Goal: Information Seeking & Learning: Learn about a topic

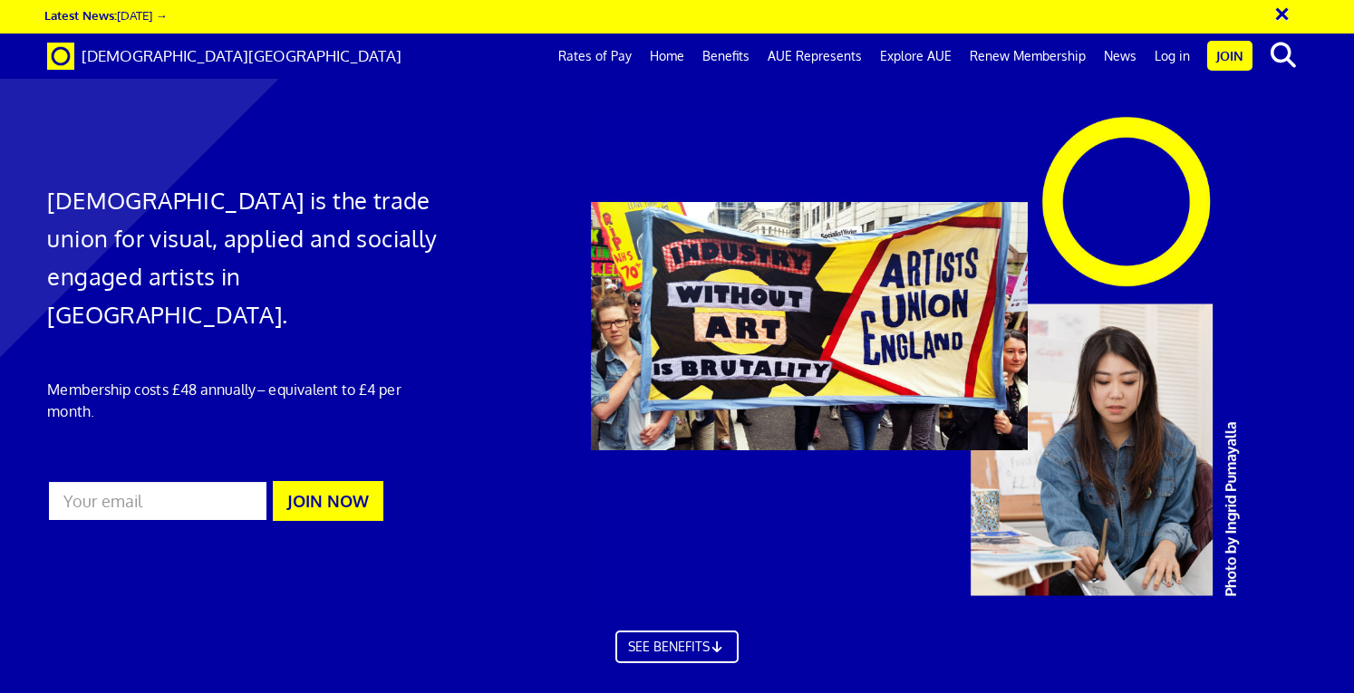
scroll to position [0, 12]
click at [597, 53] on link "Rates of Pay" at bounding box center [595, 56] width 92 height 45
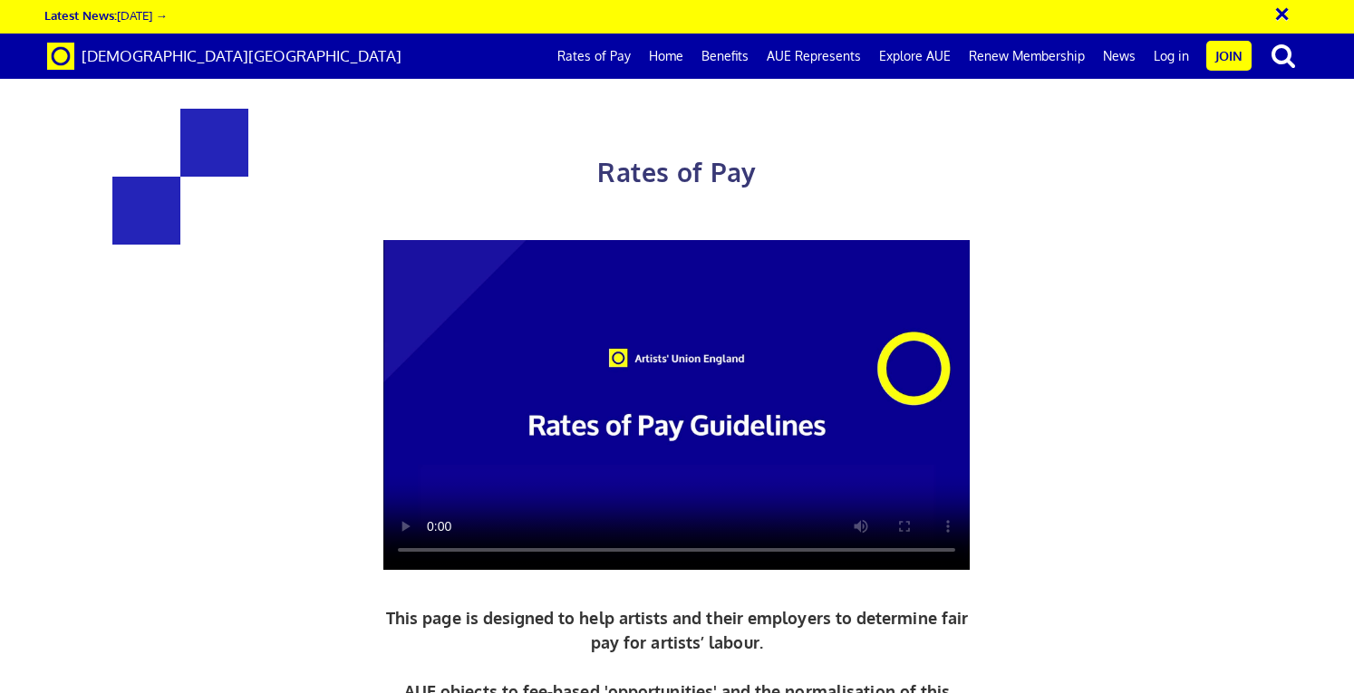
scroll to position [0, 12]
click at [692, 427] on video at bounding box center [676, 405] width 586 height 330
click at [223, 58] on span "[DEMOGRAPHIC_DATA][GEOGRAPHIC_DATA]" at bounding box center [242, 55] width 320 height 19
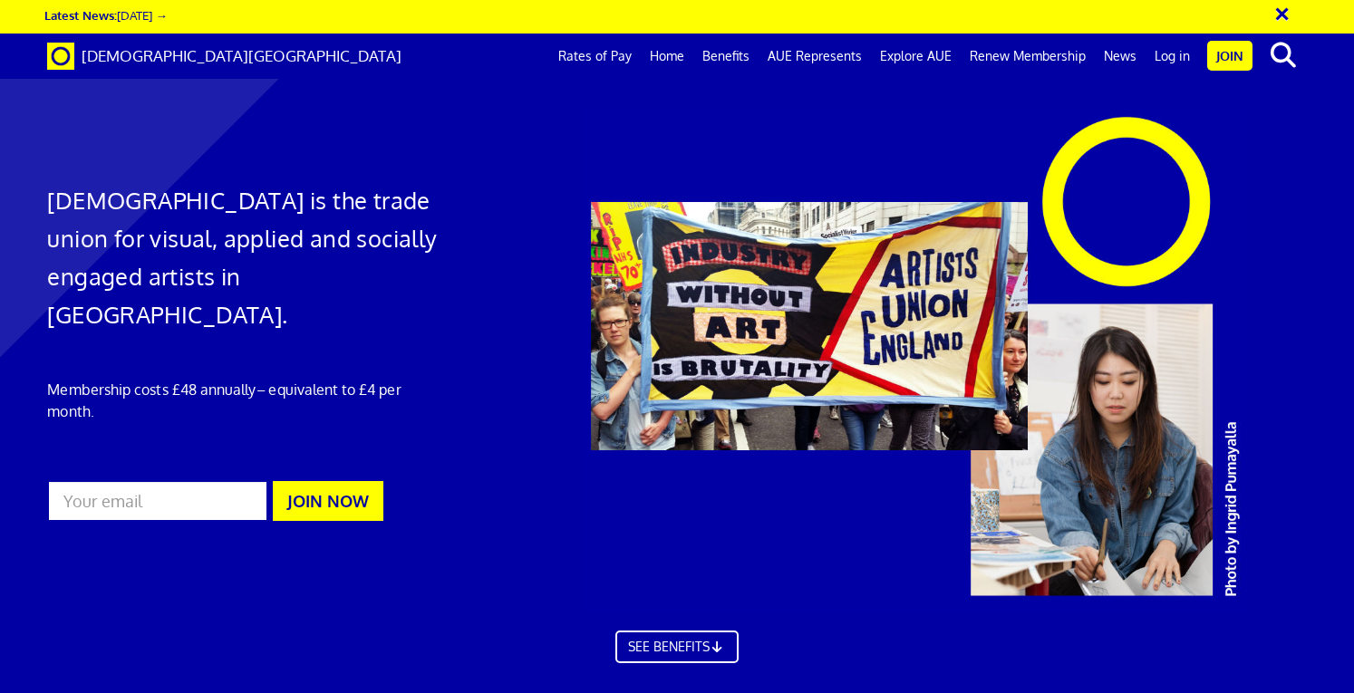
scroll to position [2991, 0]
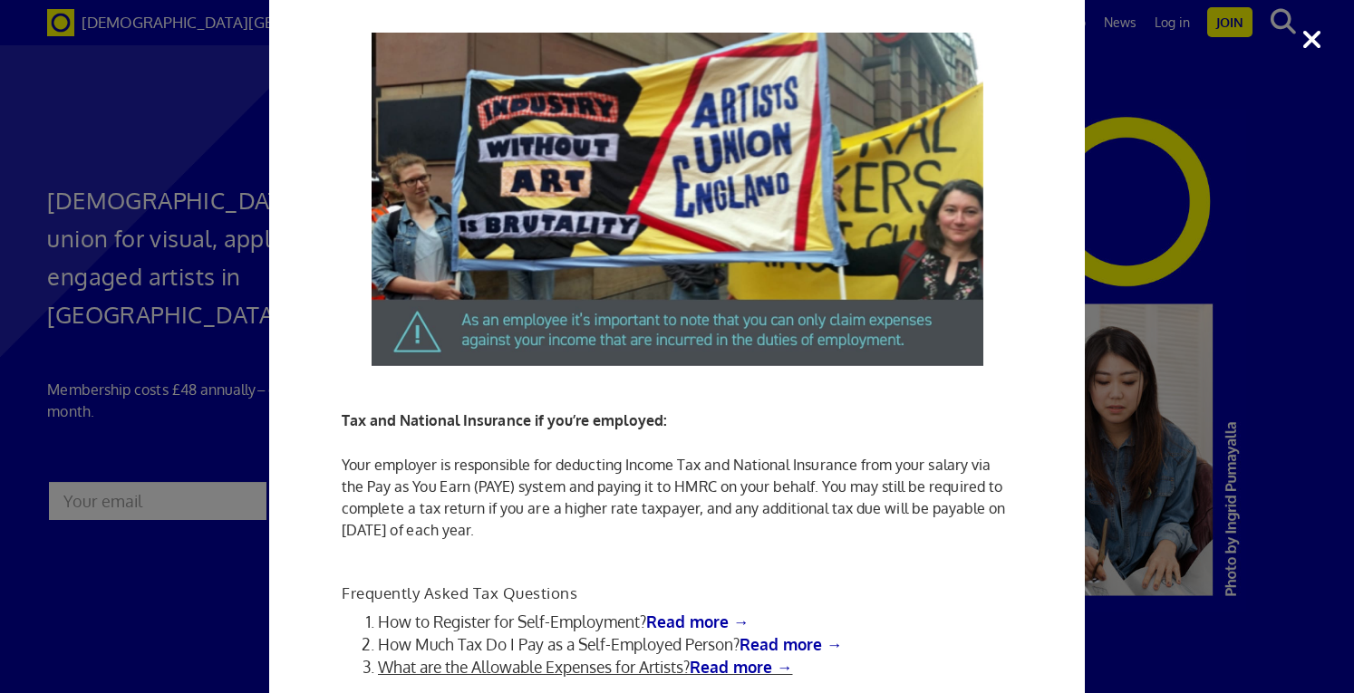
scroll to position [670, 0]
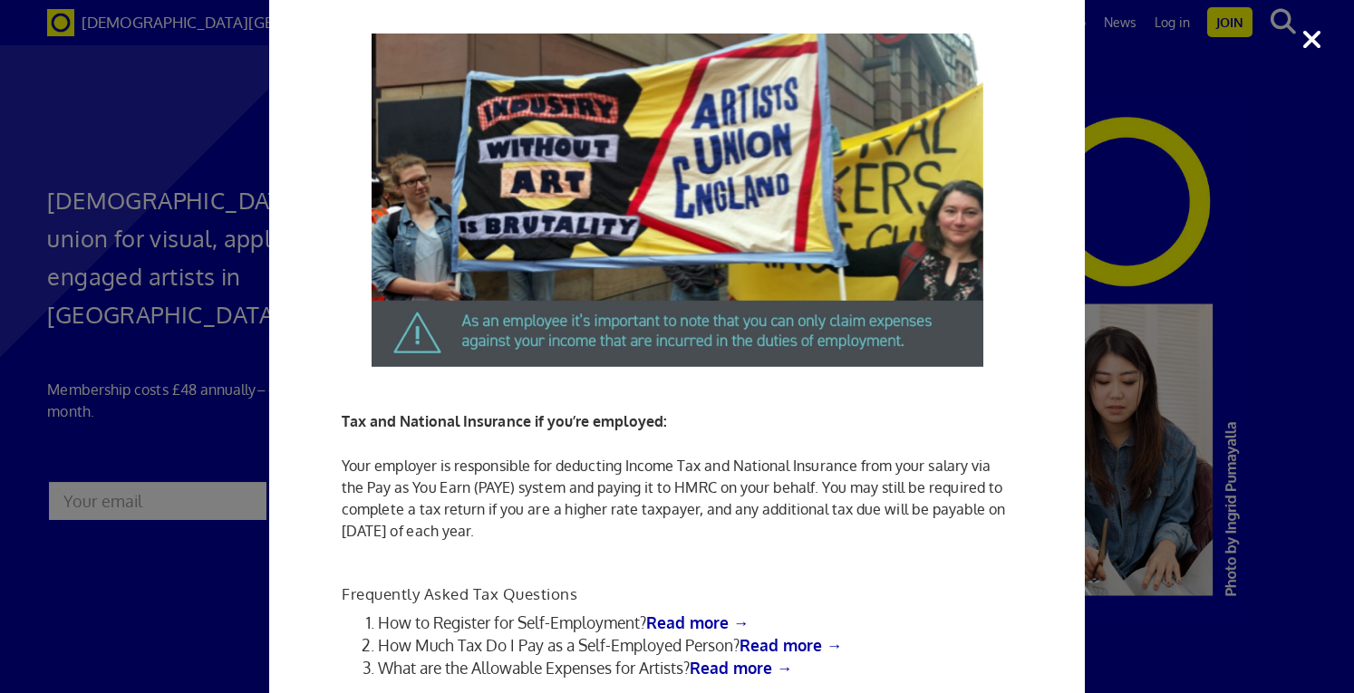
click at [1309, 43] on div "Tax Advice for Artists Are you an artist navigating the complex world of taxes …" at bounding box center [677, 346] width 1354 height 693
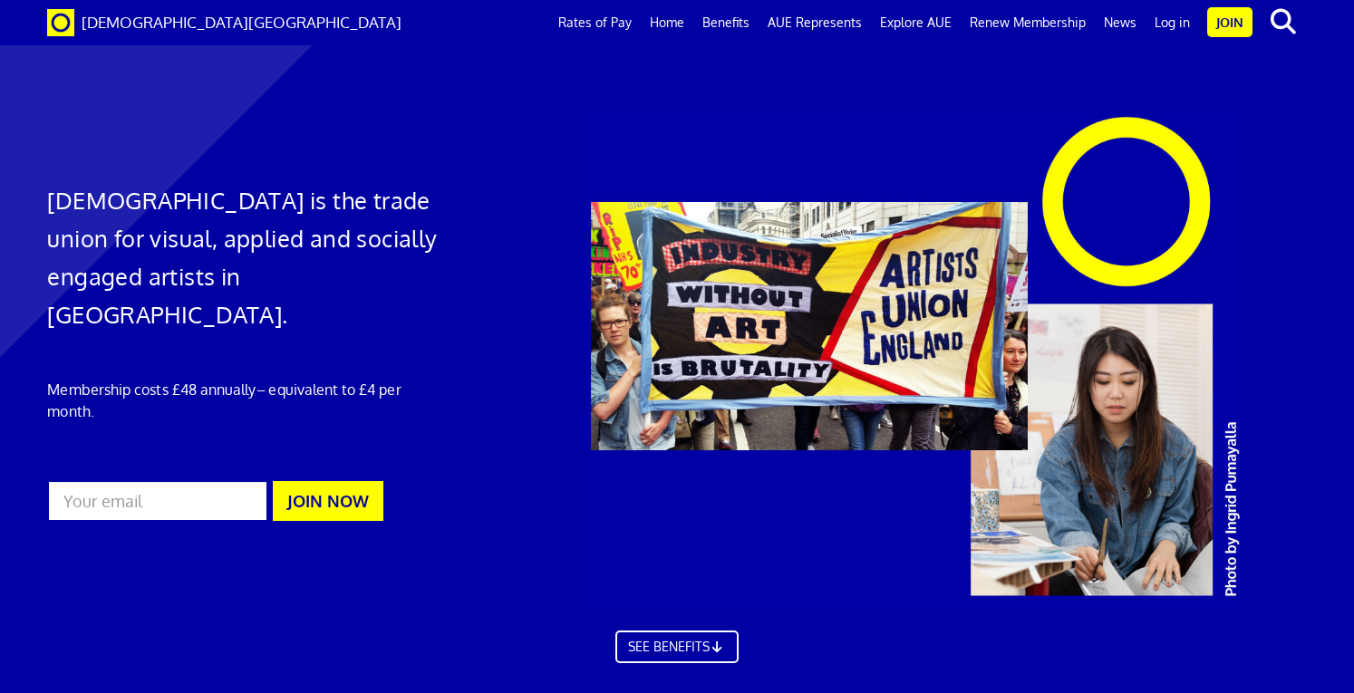
scroll to position [2422, 0]
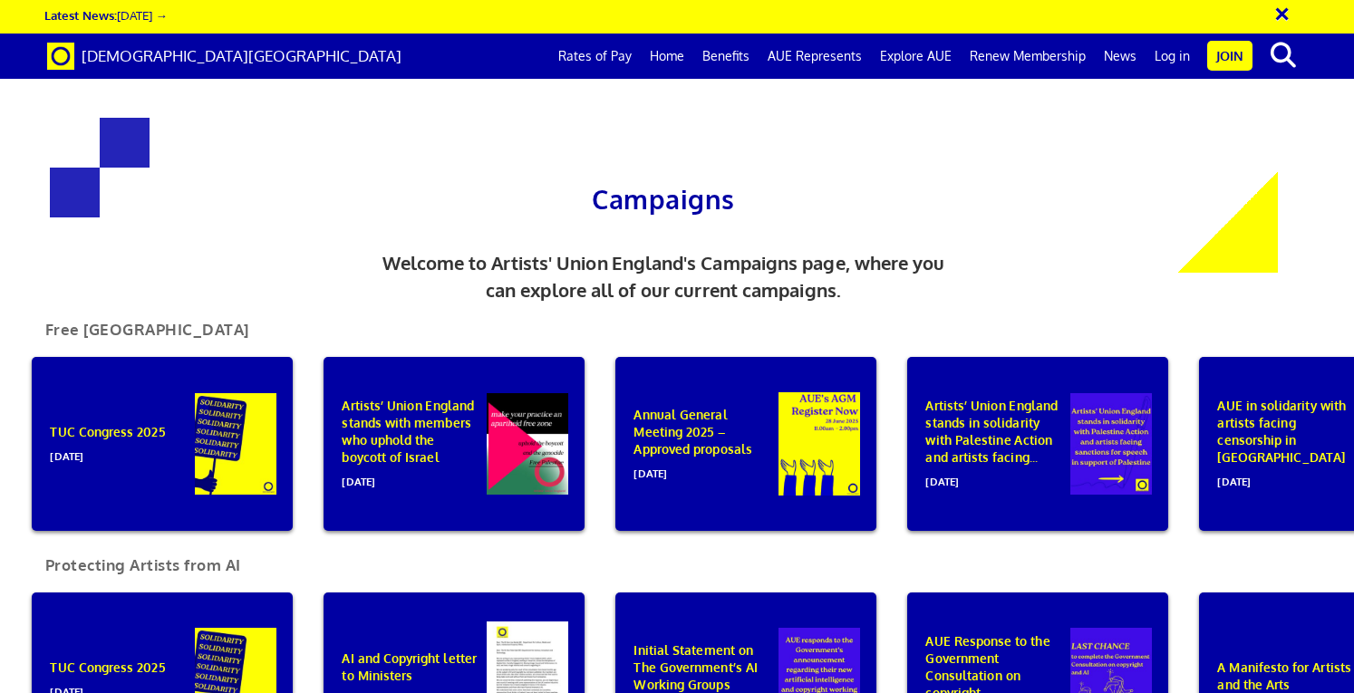
scroll to position [969, 0]
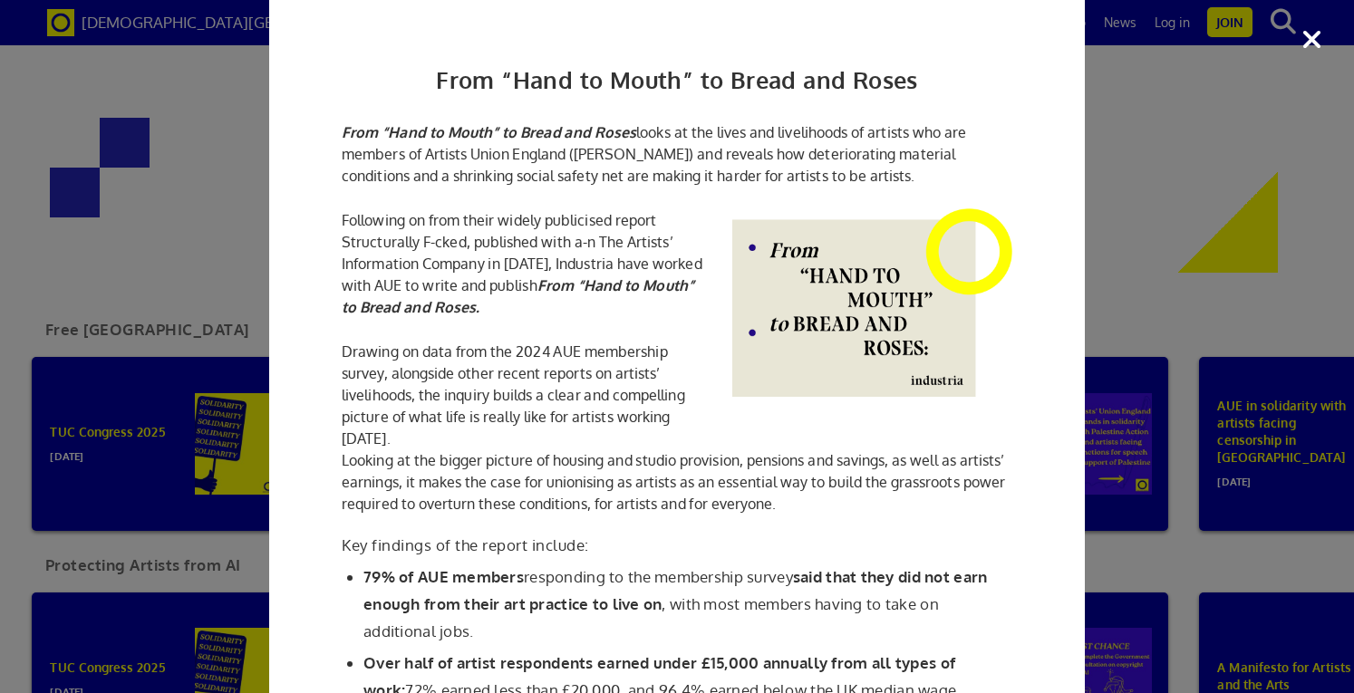
scroll to position [0, 0]
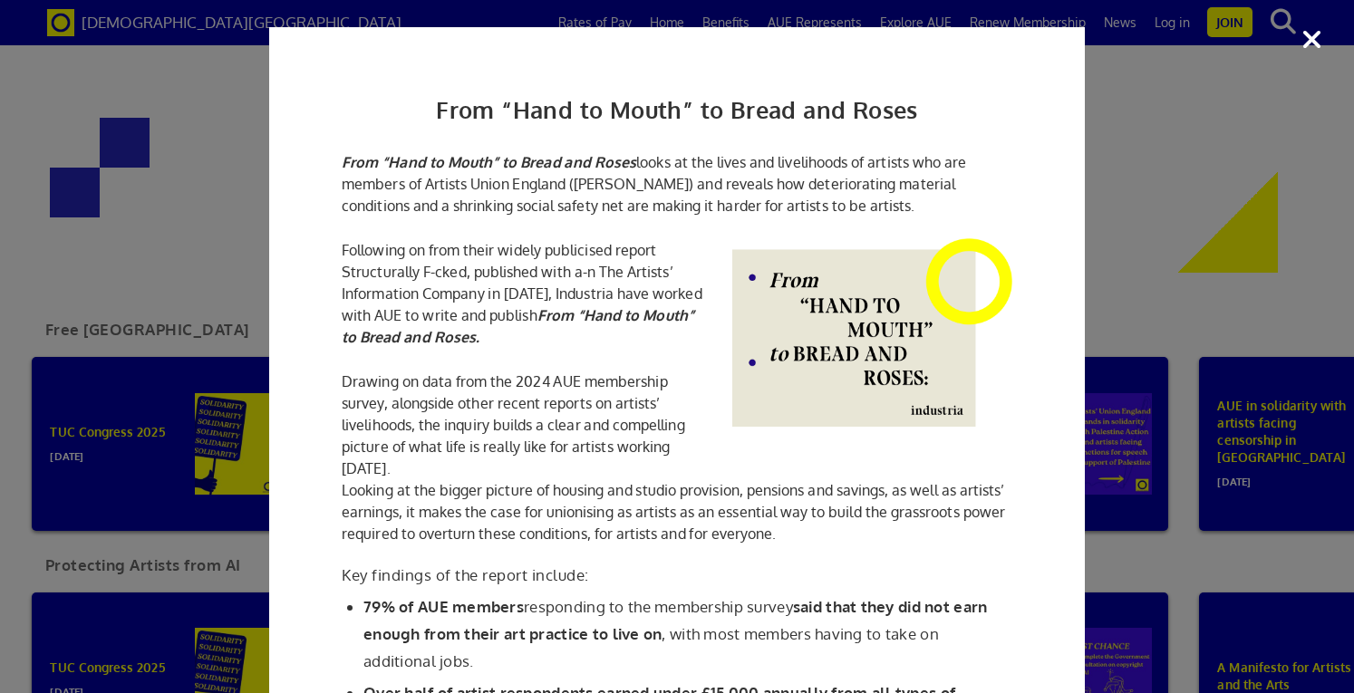
click at [1210, 258] on div "From “Hand to Mouth” to Bread and Roses From “Hand to Mouth” to Bread and Roses…" at bounding box center [677, 346] width 1354 height 693
